Goal: Information Seeking & Learning: Compare options

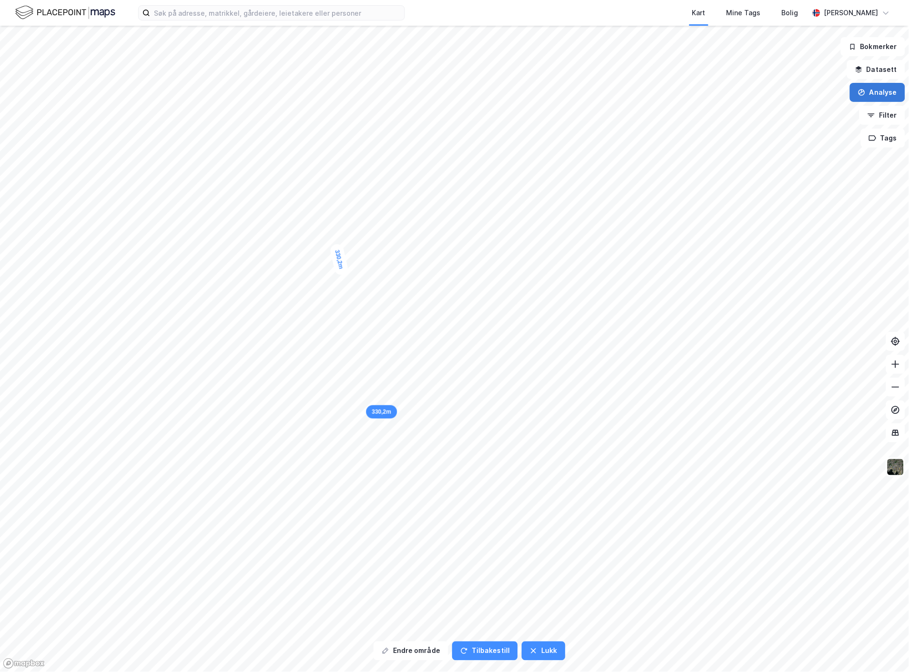
click at [869, 97] on button "Analyse" at bounding box center [877, 92] width 55 height 19
click at [797, 88] on div "Mål avstand" at bounding box center [789, 93] width 110 height 16
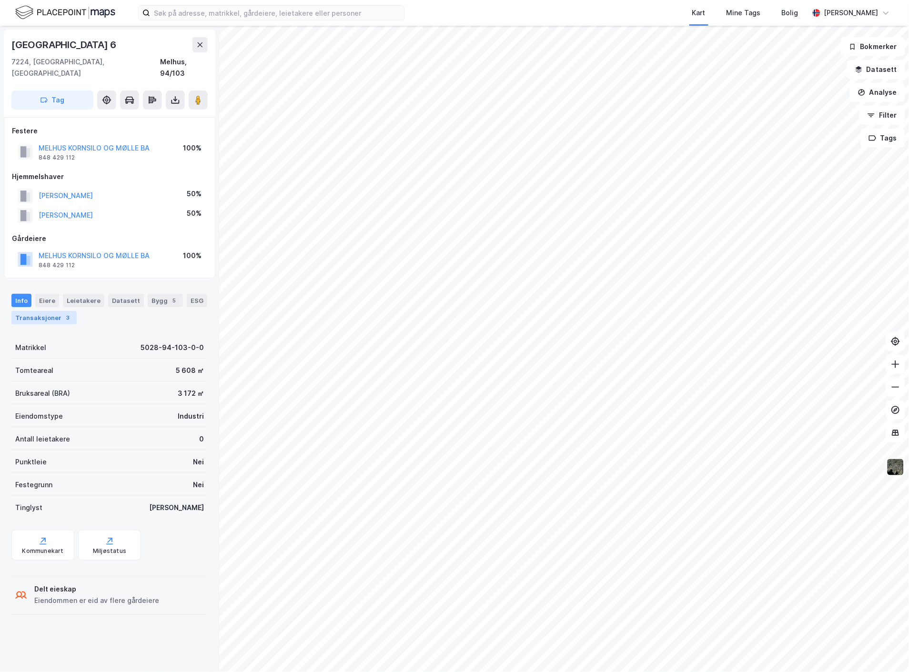
click at [41, 311] on div "Transaksjoner 3" at bounding box center [43, 317] width 65 height 13
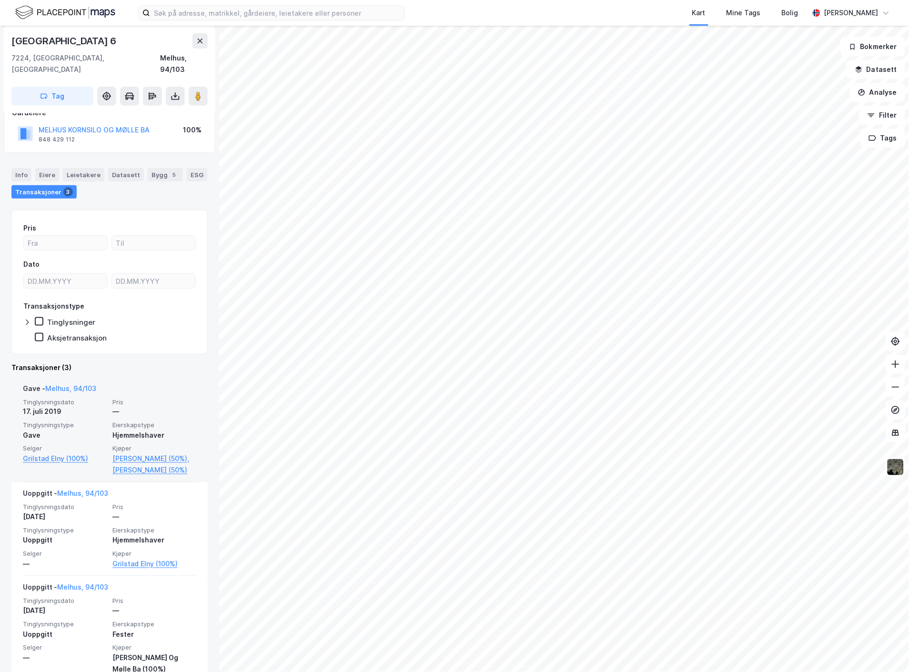
scroll to position [134, 0]
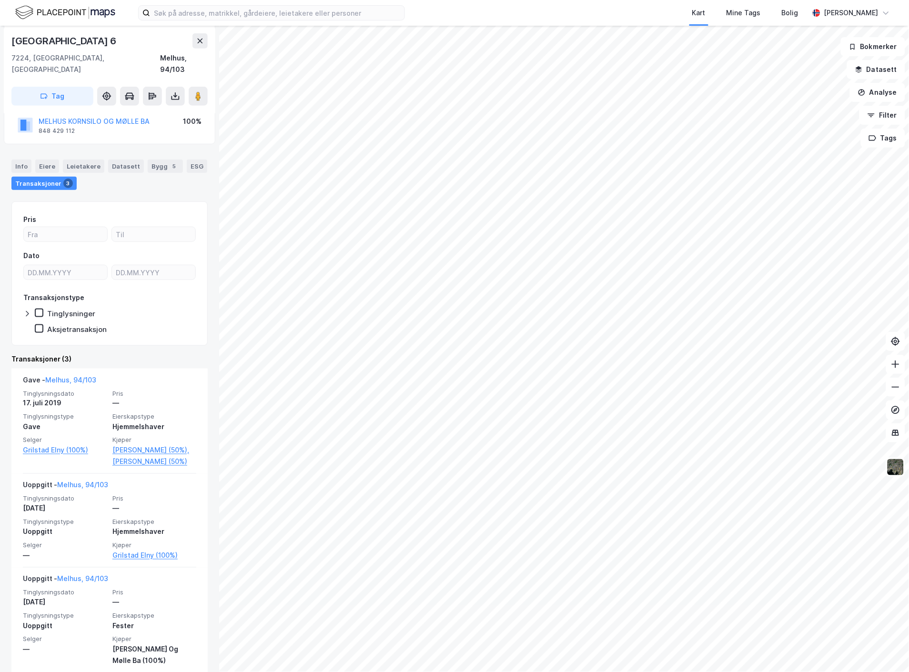
click at [28, 310] on icon at bounding box center [27, 314] width 8 height 8
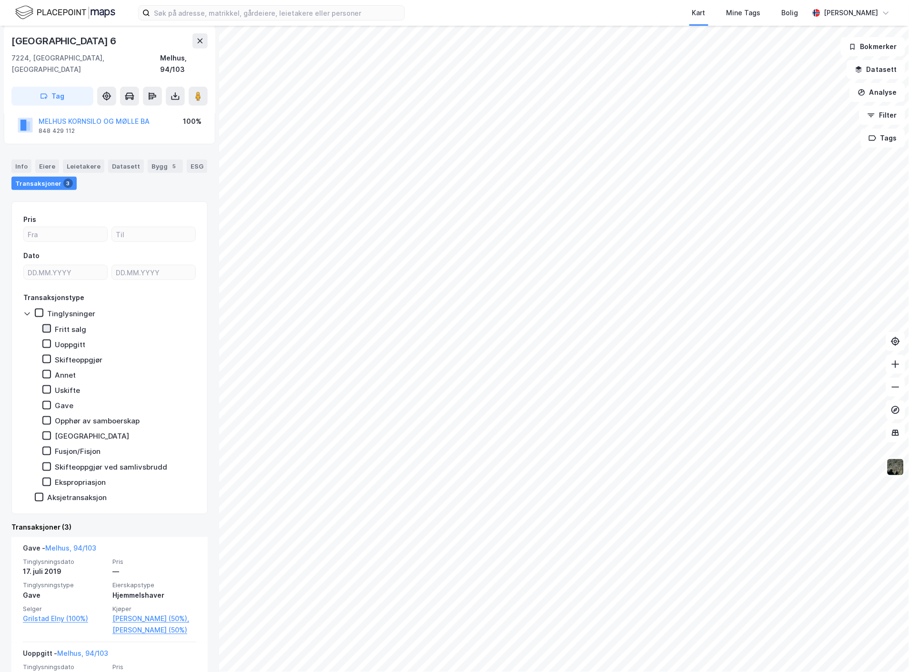
click at [46, 326] on icon at bounding box center [46, 329] width 7 height 7
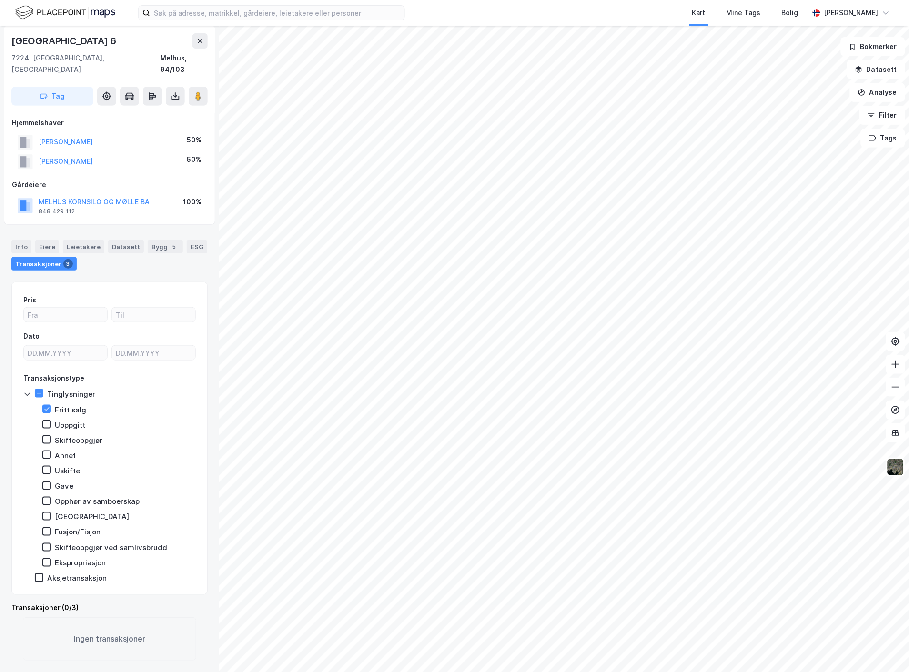
scroll to position [41, 0]
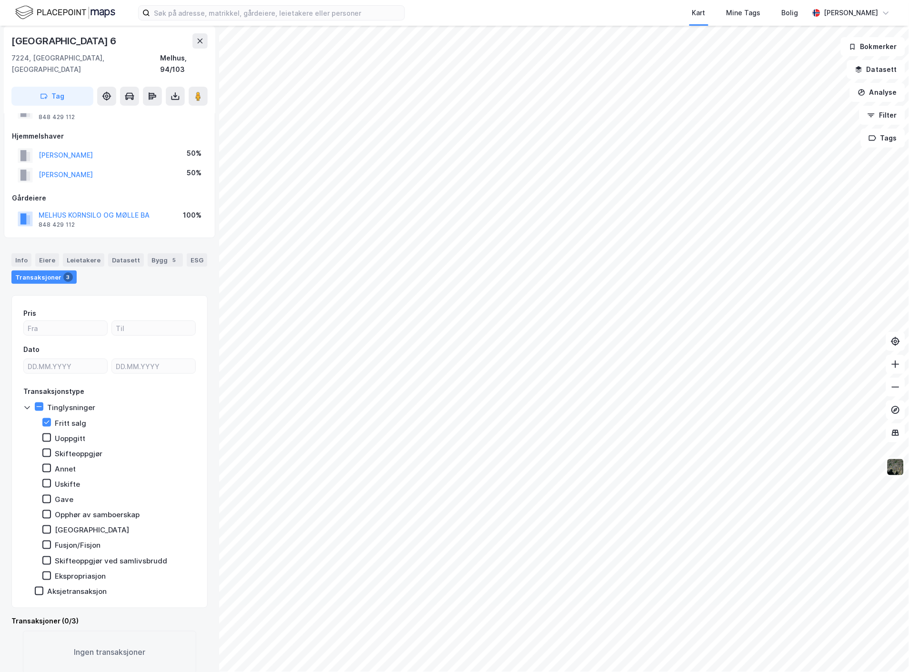
click at [26, 308] on div "Pris" at bounding box center [29, 313] width 13 height 11
click at [26, 404] on icon at bounding box center [27, 408] width 8 height 8
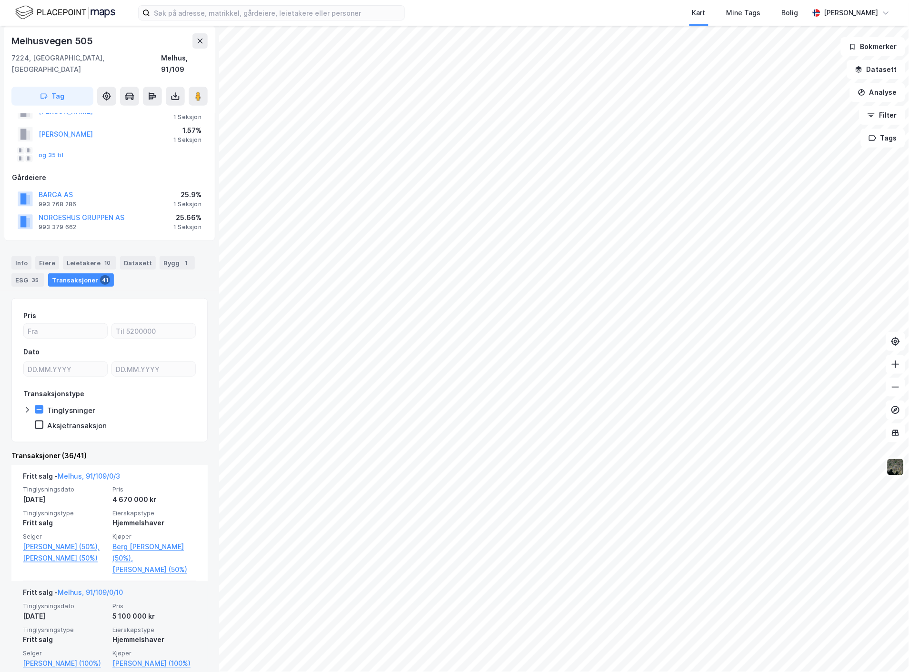
scroll to position [159, 0]
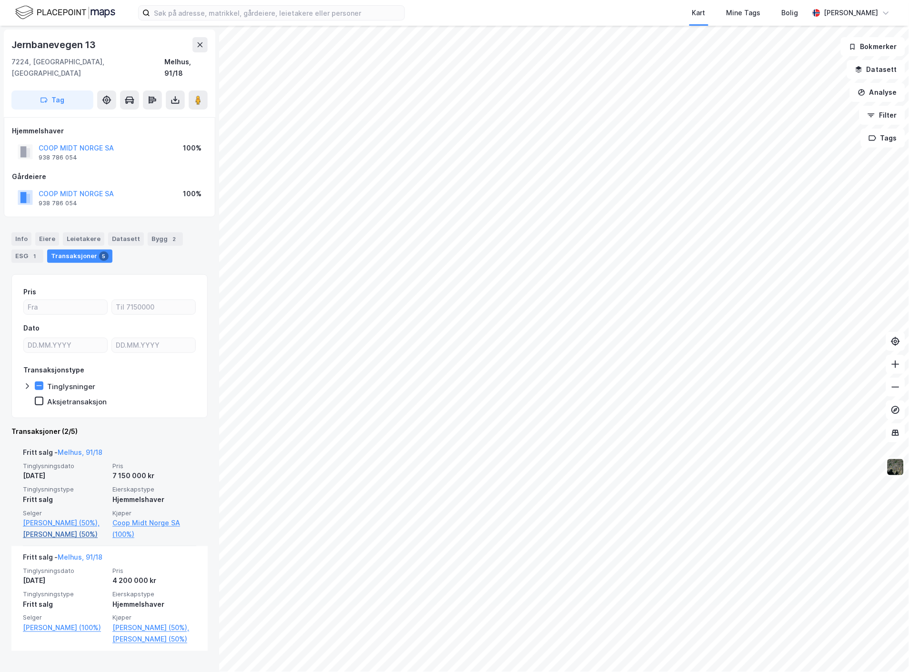
scroll to position [1, 0]
drag, startPoint x: 106, startPoint y: 511, endPoint x: 175, endPoint y: 507, distance: 69.7
click at [175, 507] on div "Tinglysningsdato [DATE] Pris 7 150 000 kr Tinglysningstype Fritt salg Eierskaps…" at bounding box center [109, 500] width 173 height 78
copy link "Coop Midt Norge SA"
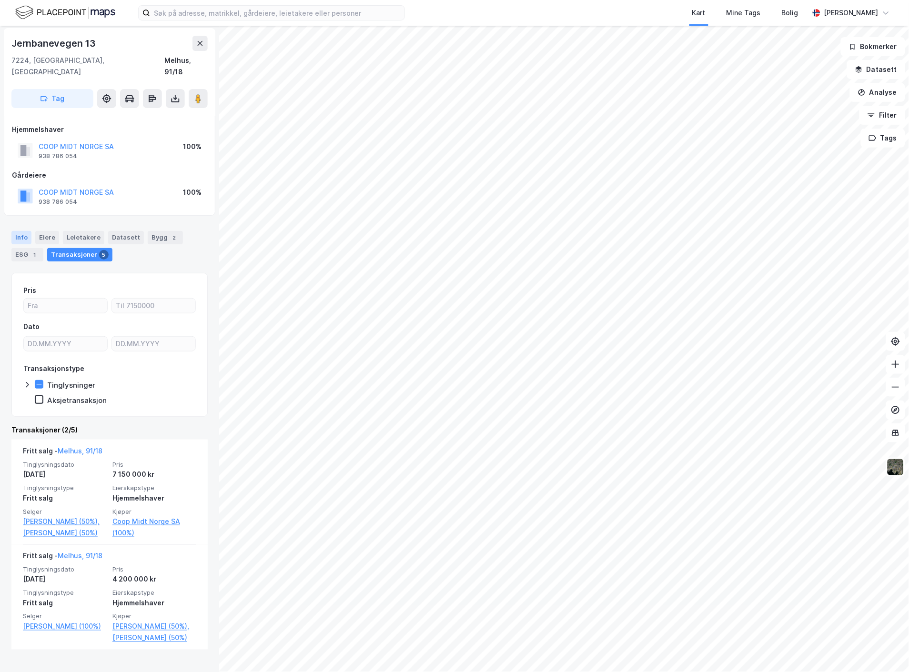
click at [21, 231] on div "Info" at bounding box center [21, 237] width 20 height 13
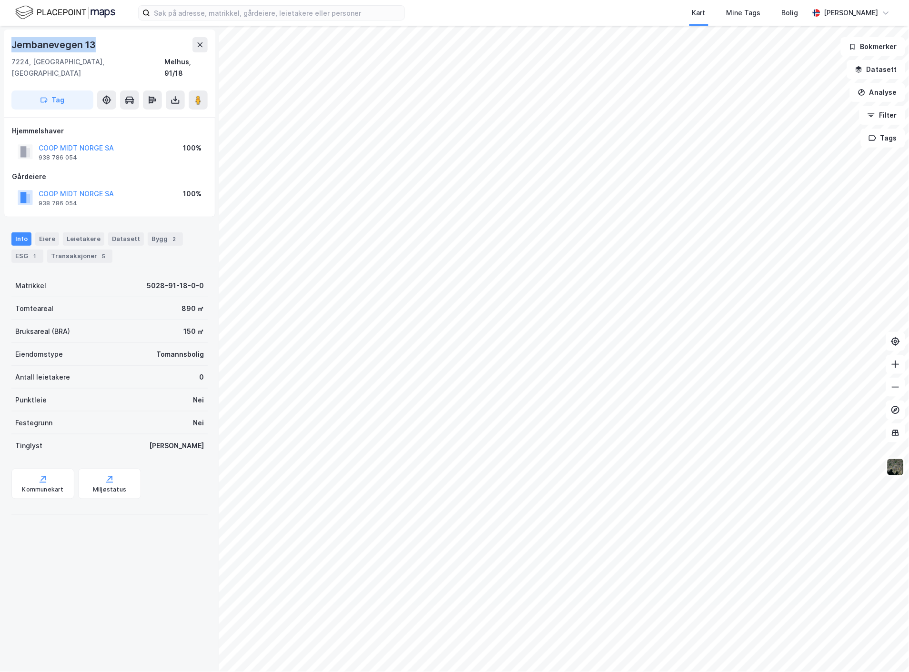
drag, startPoint x: 12, startPoint y: 43, endPoint x: 127, endPoint y: 39, distance: 115.4
click at [127, 39] on div "Jernbanevegen 13" at bounding box center [109, 44] width 196 height 15
copy div "Jernbanevegen 13"
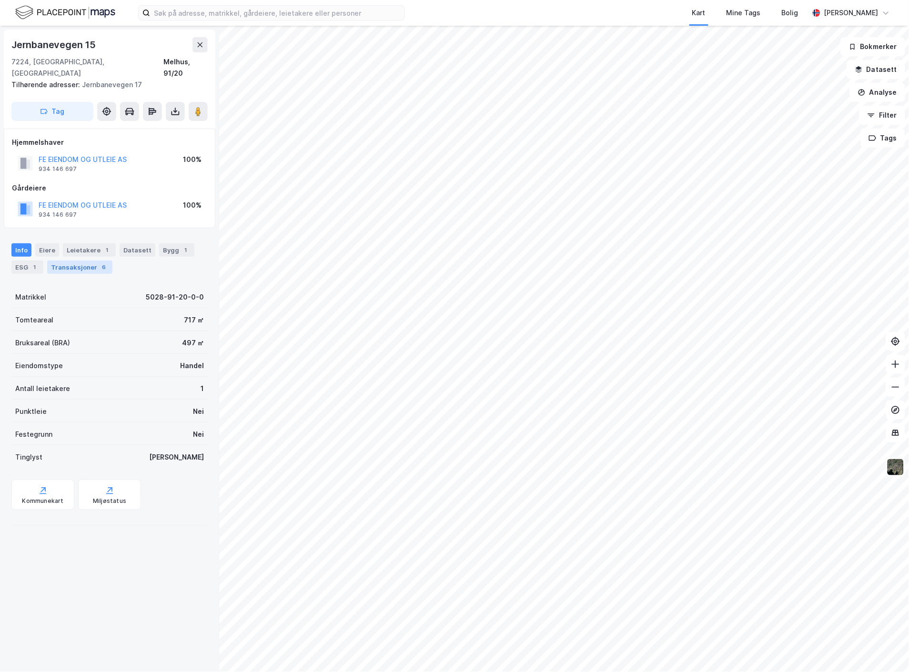
click at [87, 261] on div "Transaksjoner 6" at bounding box center [79, 267] width 65 height 13
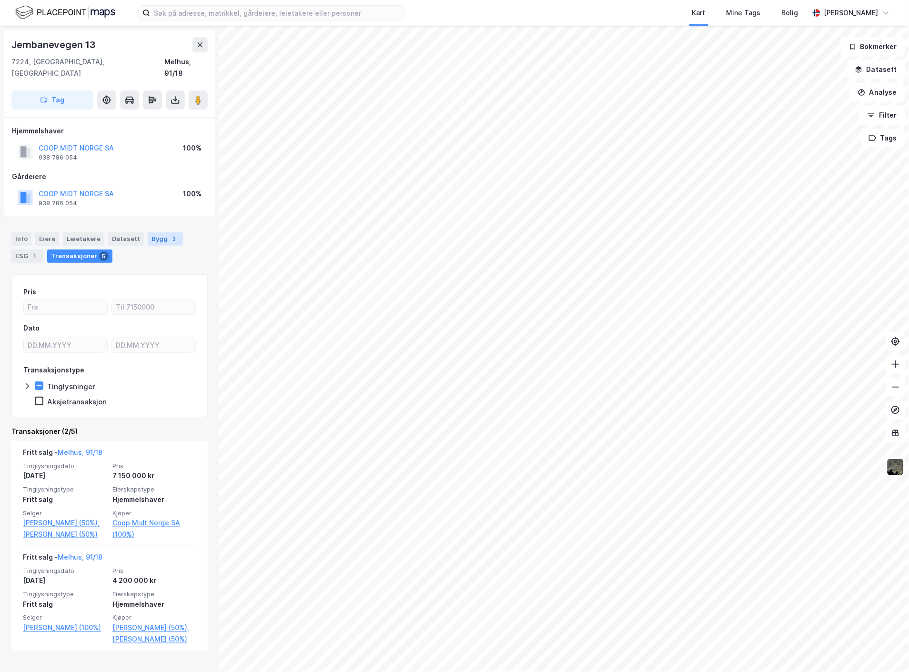
click at [170, 234] on div "2" at bounding box center [175, 239] width 10 height 10
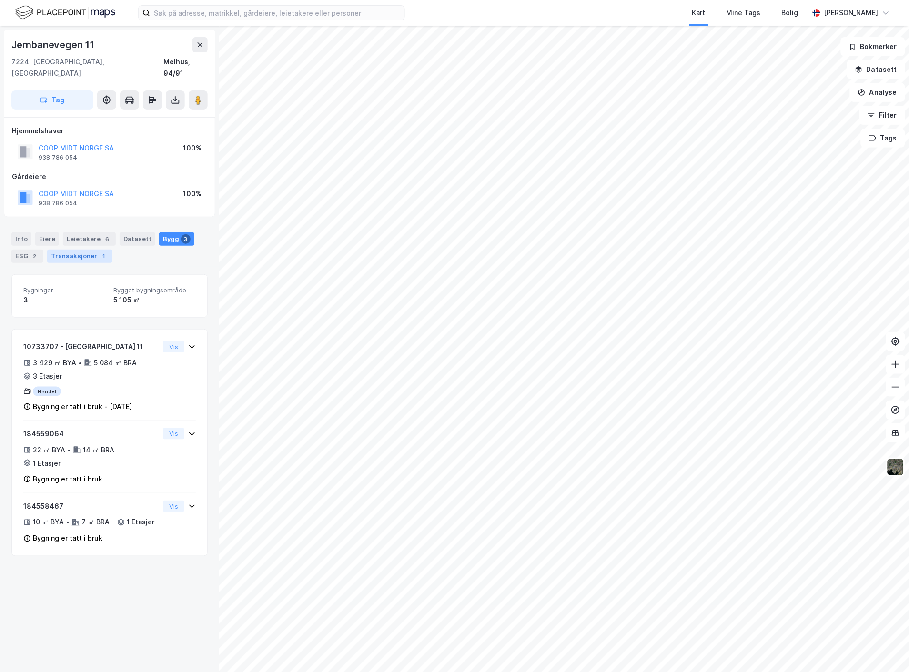
click at [56, 250] on div "Transaksjoner 1" at bounding box center [79, 256] width 65 height 13
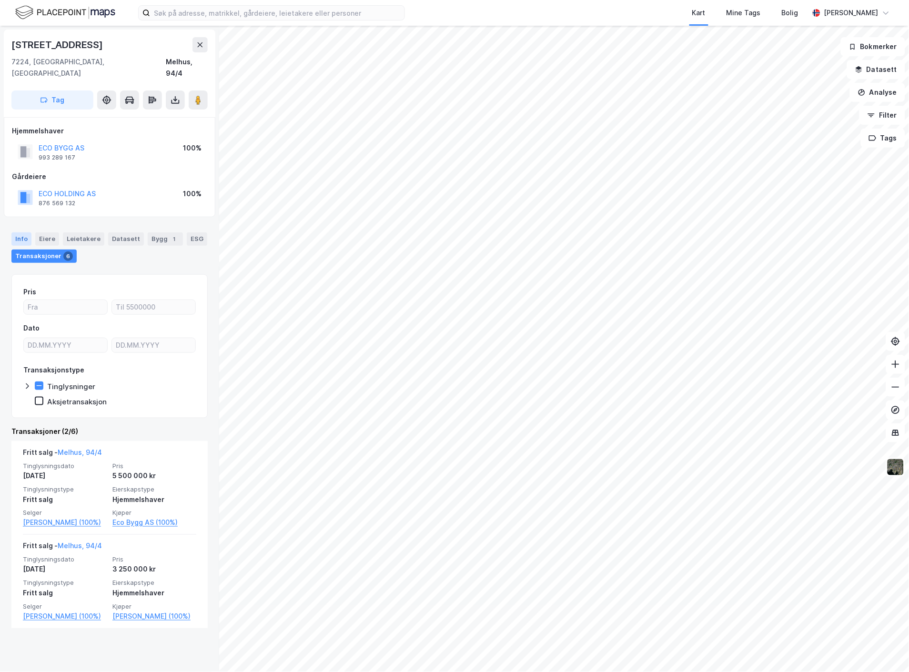
click at [22, 233] on div "Info" at bounding box center [21, 239] width 20 height 13
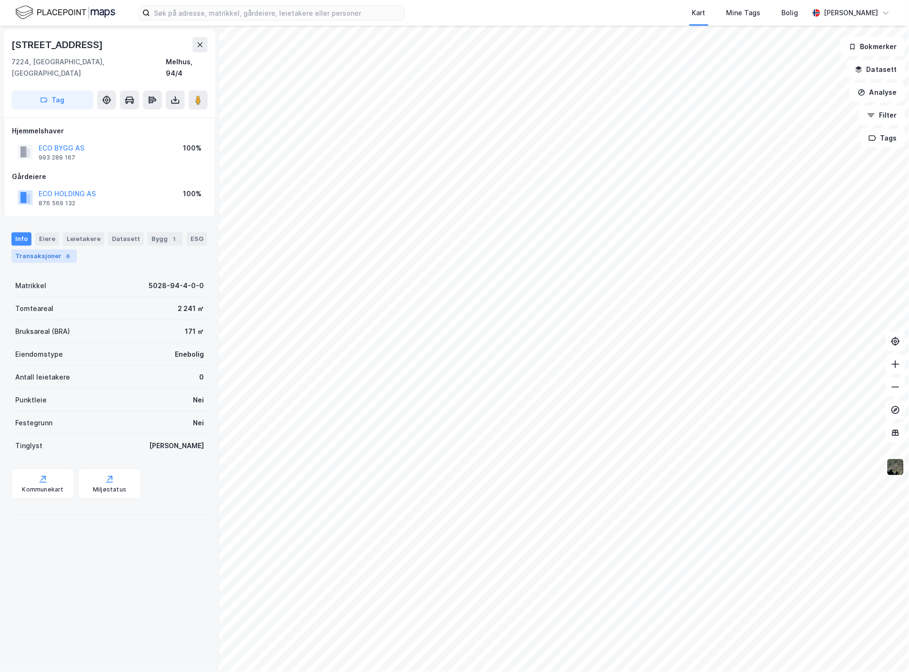
click at [43, 250] on div "Transaksjoner 6" at bounding box center [43, 256] width 65 height 13
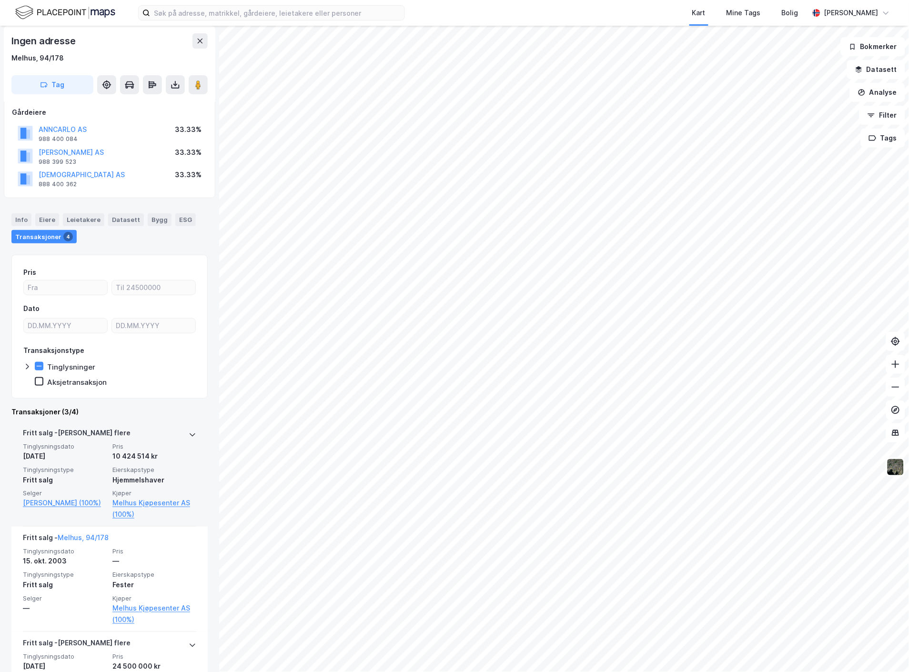
scroll to position [106, 0]
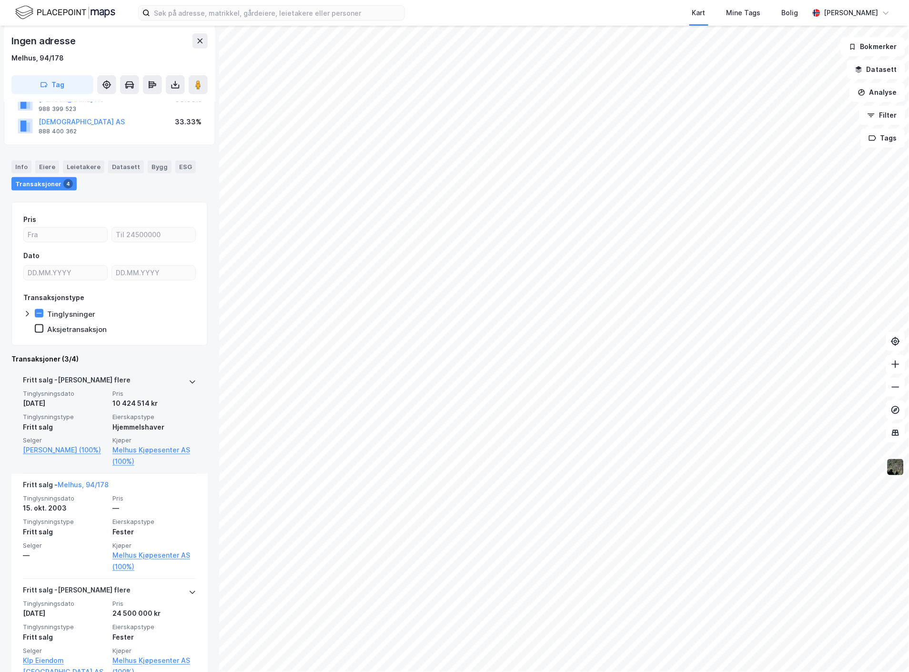
click at [137, 419] on span "Eierskapstype" at bounding box center [154, 417] width 84 height 8
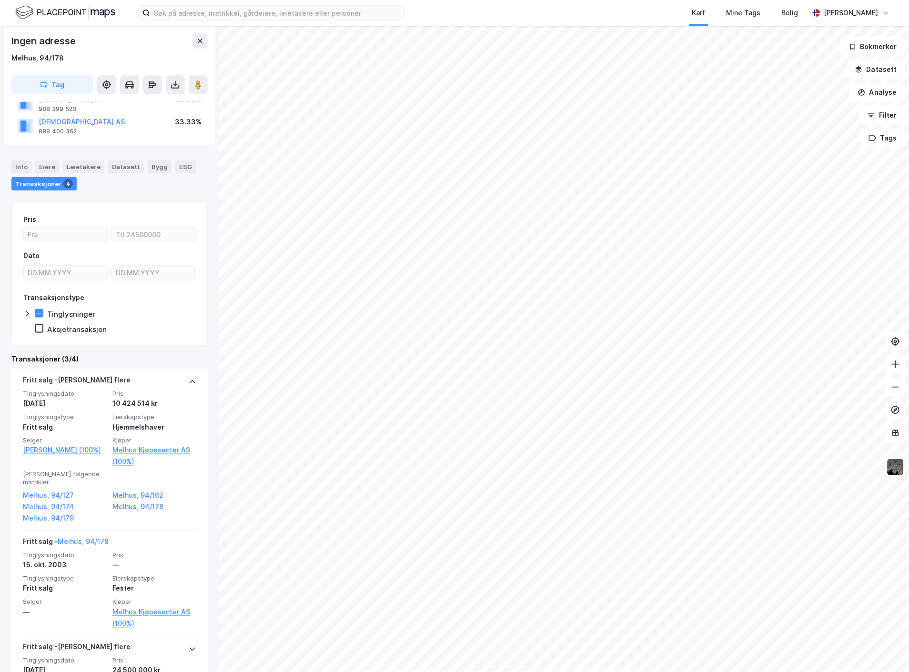
scroll to position [0, 0]
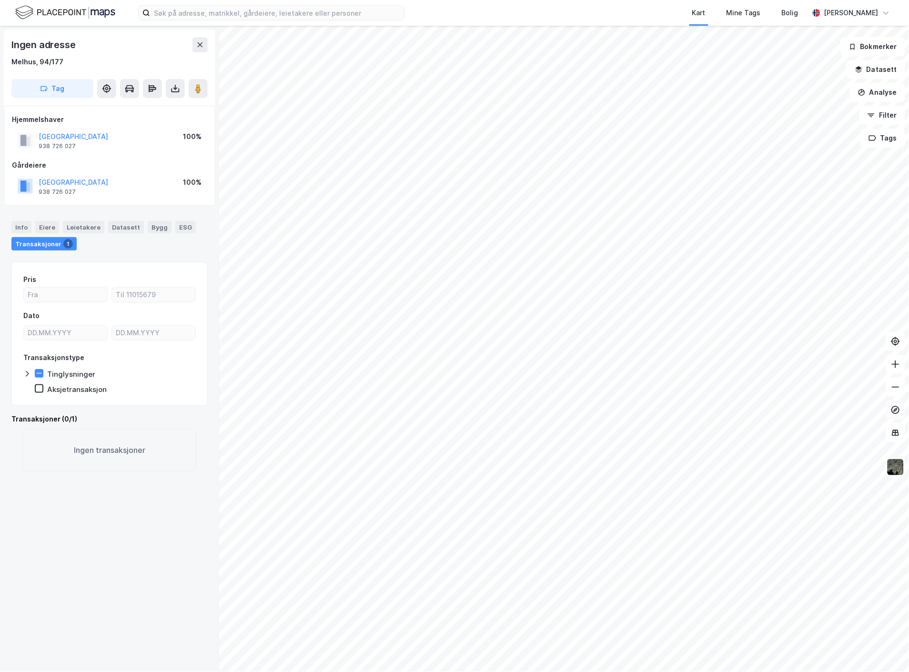
click at [903, 409] on div "Ingen adresse [GEOGRAPHIC_DATA], 94/177 Tag Hjemmelshaver MELHUS KOMMUNE 938 72…" at bounding box center [454, 349] width 909 height 647
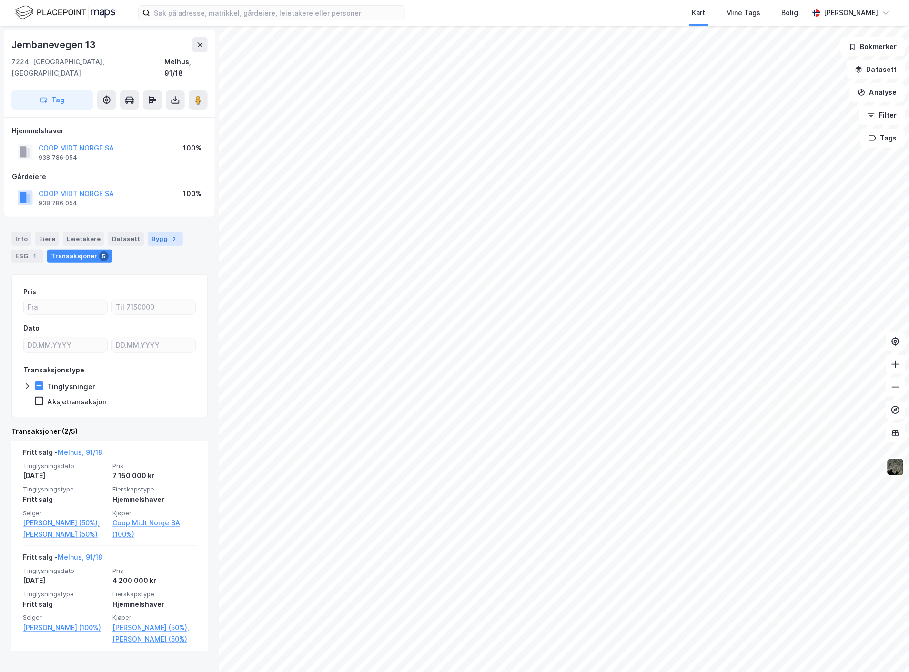
click at [155, 233] on div "Bygg 2" at bounding box center [165, 239] width 35 height 13
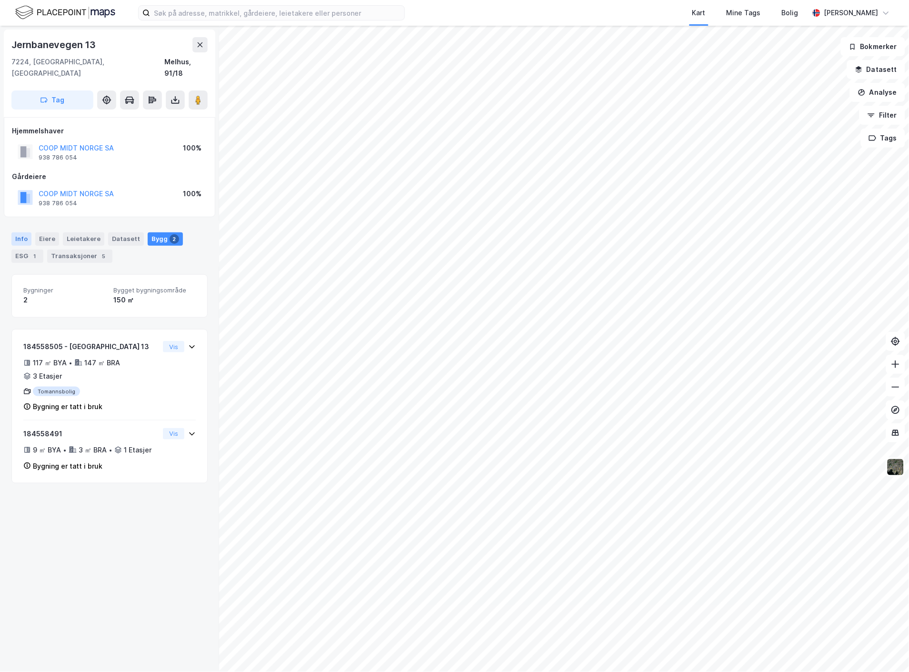
click at [24, 233] on div "Info" at bounding box center [21, 239] width 20 height 13
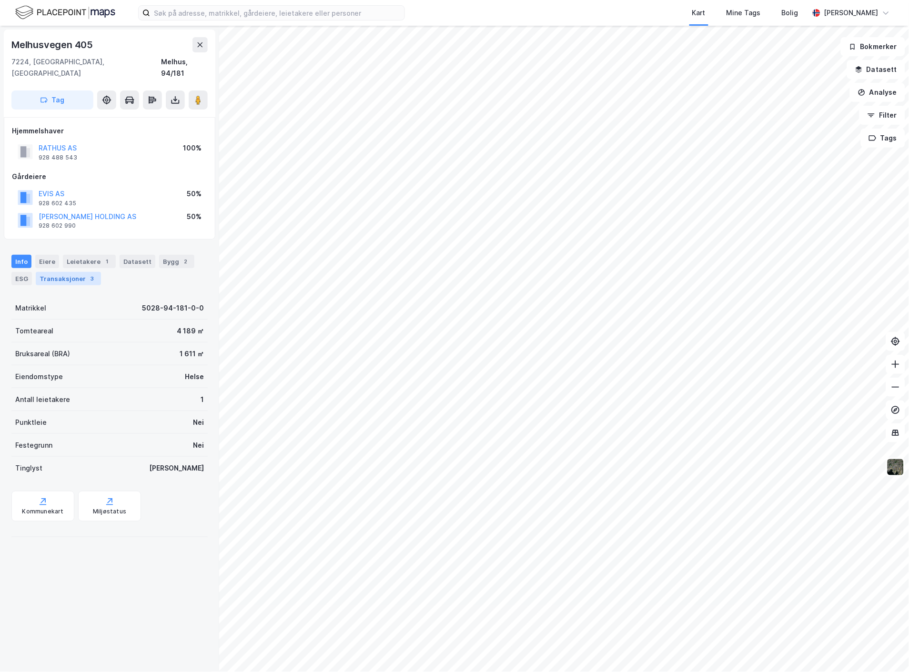
click at [70, 272] on div "Transaksjoner 3" at bounding box center [68, 278] width 65 height 13
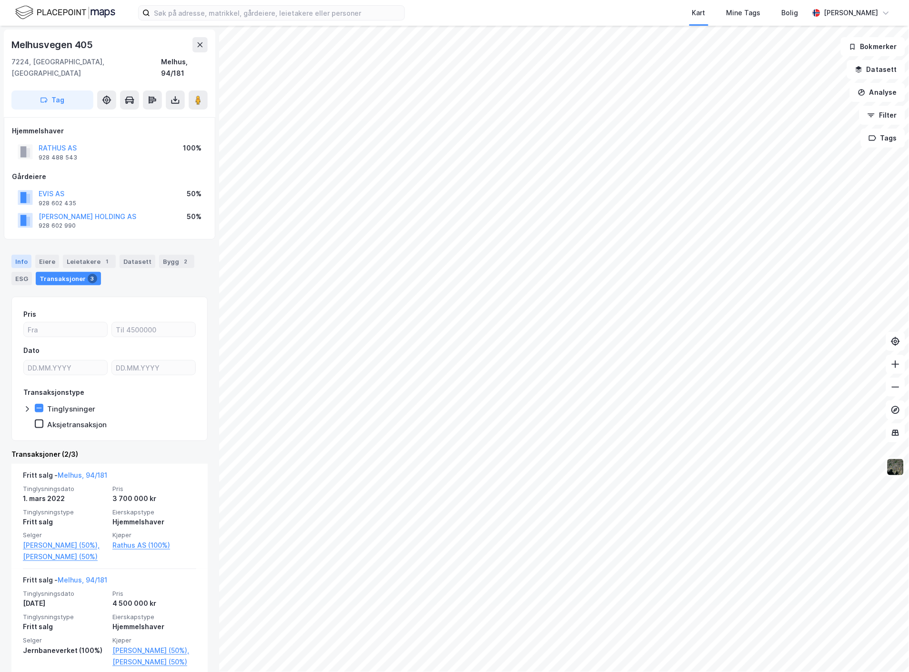
click at [22, 255] on div "Info" at bounding box center [21, 261] width 20 height 13
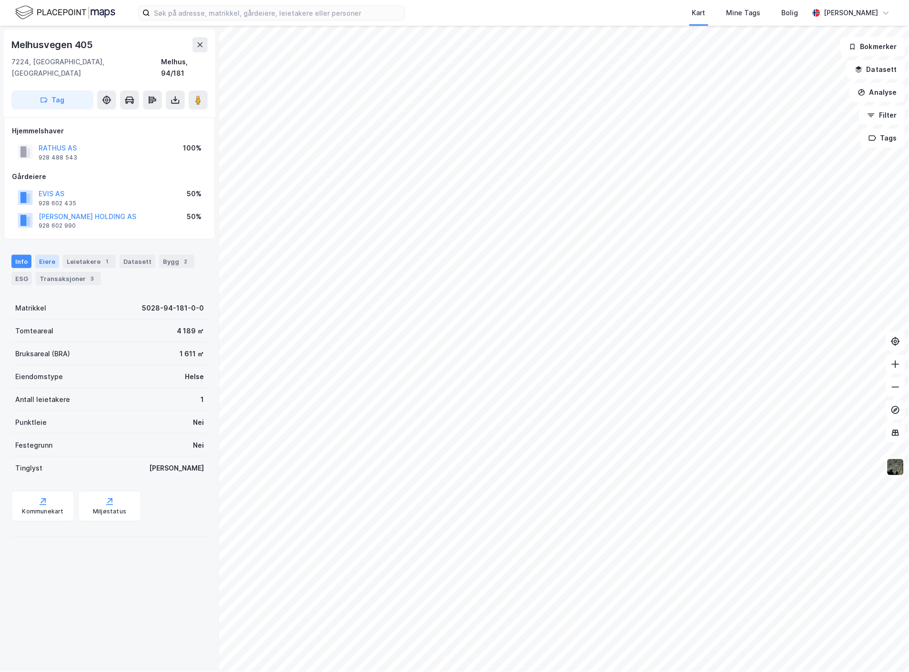
click at [50, 255] on div "Eiere" at bounding box center [47, 261] width 24 height 13
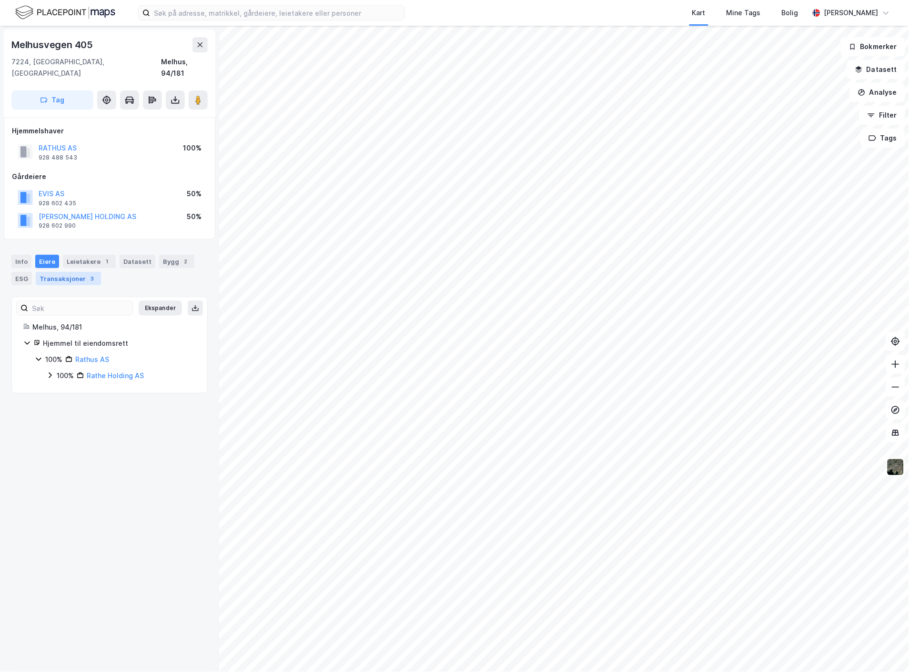
click at [72, 272] on div "Transaksjoner 3" at bounding box center [68, 278] width 65 height 13
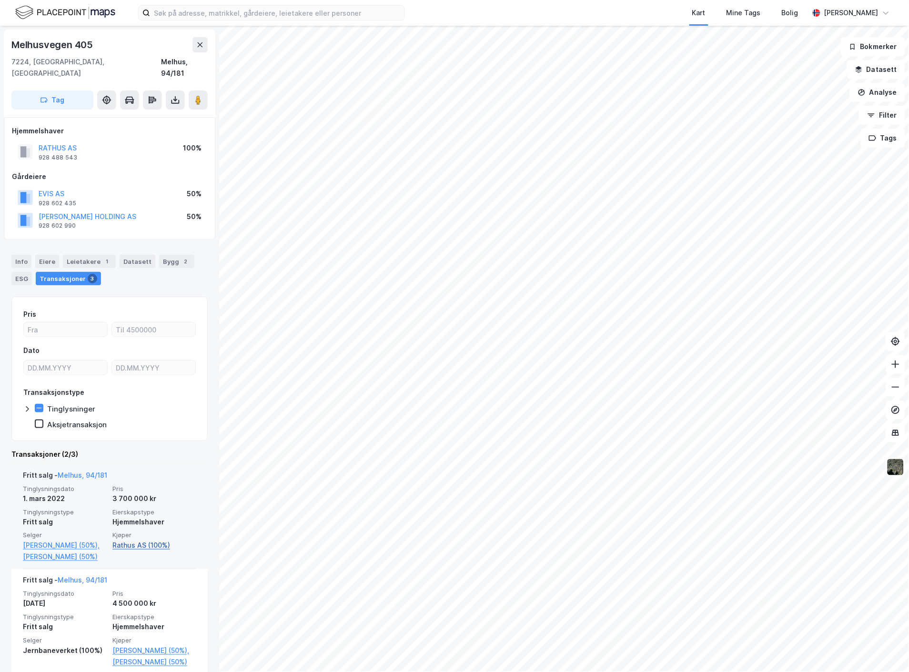
click at [150, 540] on link "Rathus AS (100%)" at bounding box center [154, 545] width 84 height 11
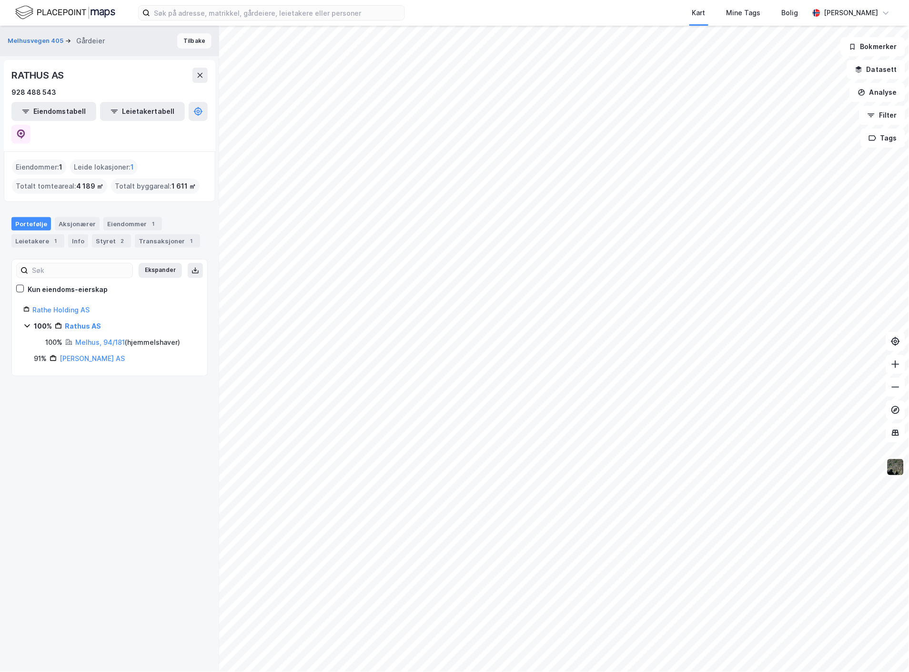
click at [196, 39] on button "Tilbake" at bounding box center [194, 40] width 34 height 15
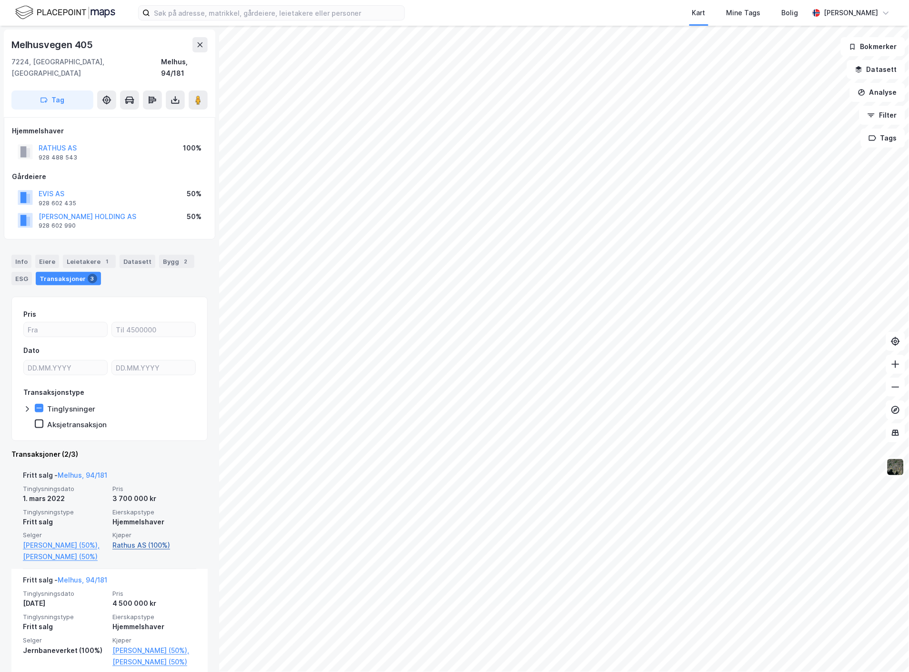
click at [137, 540] on link "Rathus AS (100%)" at bounding box center [154, 545] width 84 height 11
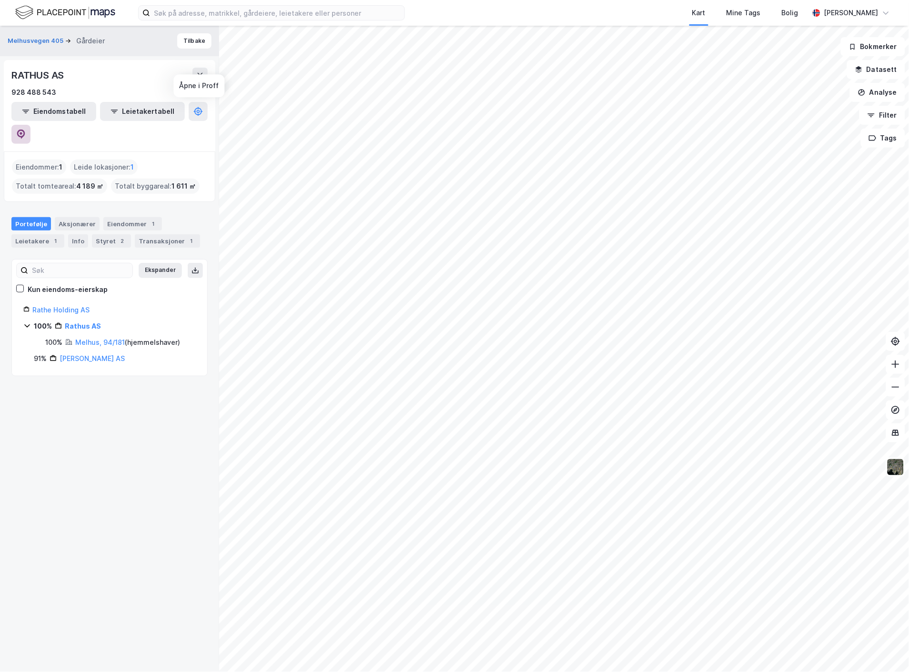
click at [31, 125] on button at bounding box center [20, 134] width 19 height 19
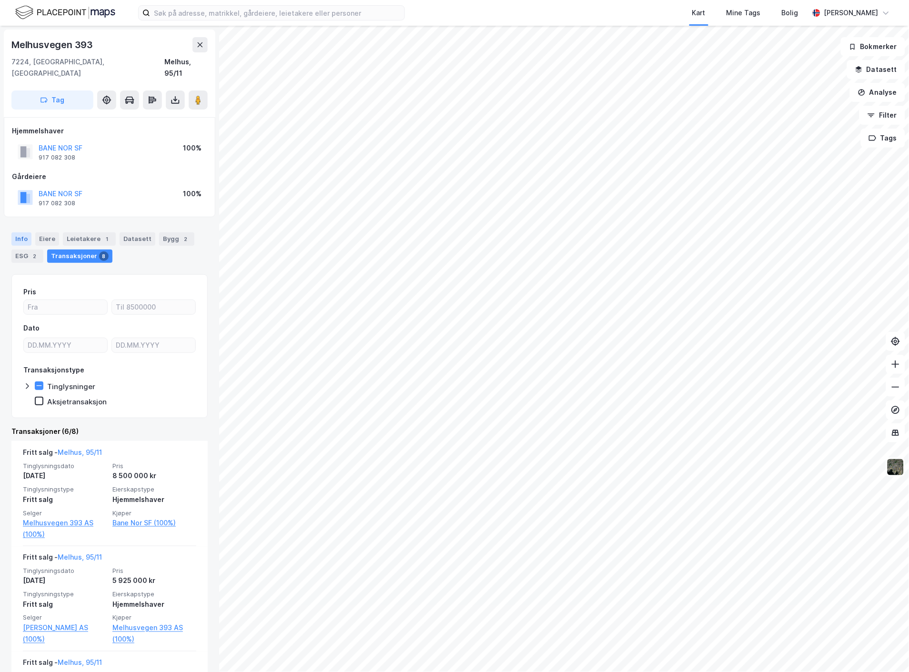
click at [25, 233] on div "Info" at bounding box center [21, 239] width 20 height 13
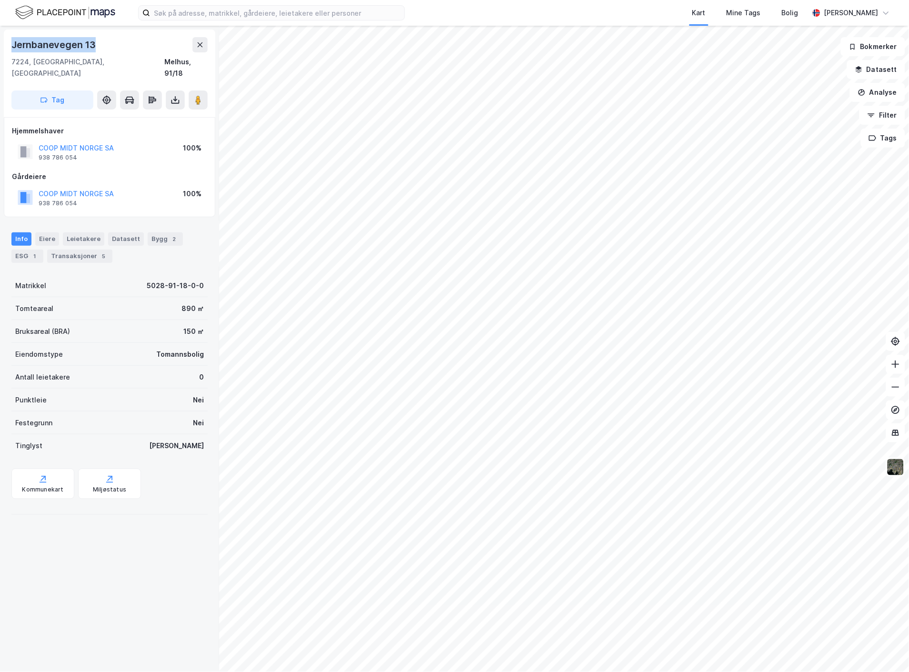
drag, startPoint x: 13, startPoint y: 43, endPoint x: 103, endPoint y: 37, distance: 90.8
click at [103, 37] on div "Jernbanevegen 13" at bounding box center [109, 44] width 196 height 15
copy div "Jernbanevegen 13"
click at [84, 250] on div "Transaksjoner 8" at bounding box center [79, 256] width 65 height 13
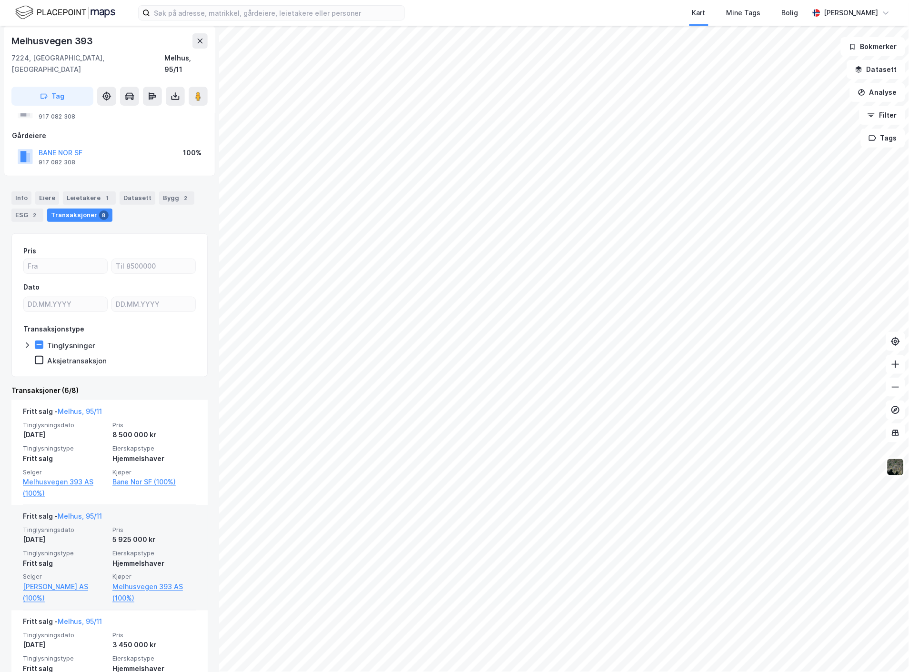
scroll to position [106, 0]
